Goal: Information Seeking & Learning: Learn about a topic

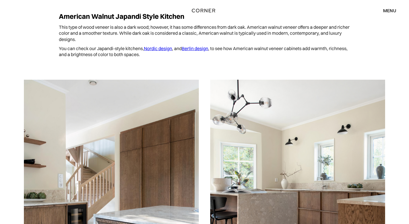
scroll to position [1257, 0]
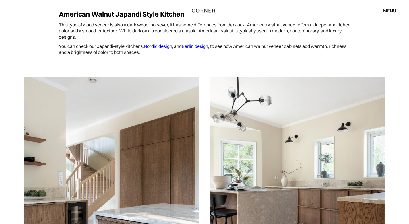
click at [159, 45] on link "Nordic design" at bounding box center [158, 46] width 28 height 6
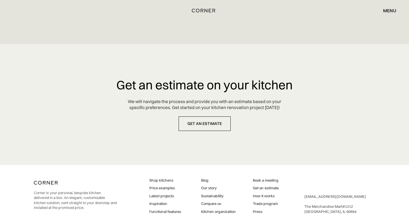
scroll to position [2690, 0]
